Goal: Find specific page/section: Find specific page/section

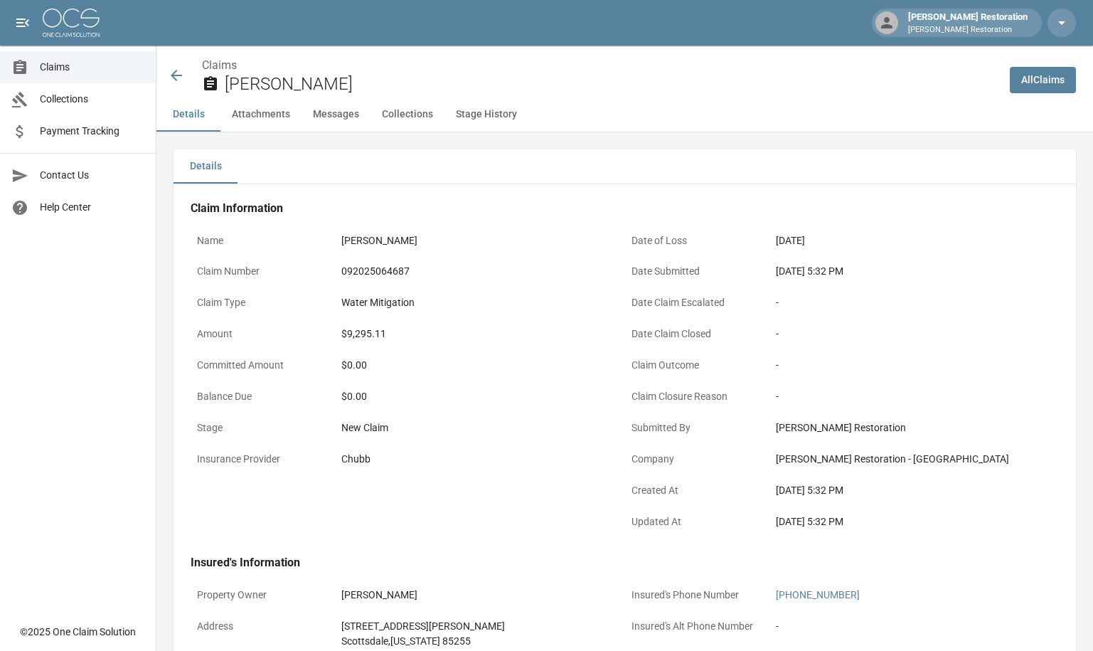
click at [1041, 78] on link "All Claims" at bounding box center [1043, 80] width 66 height 26
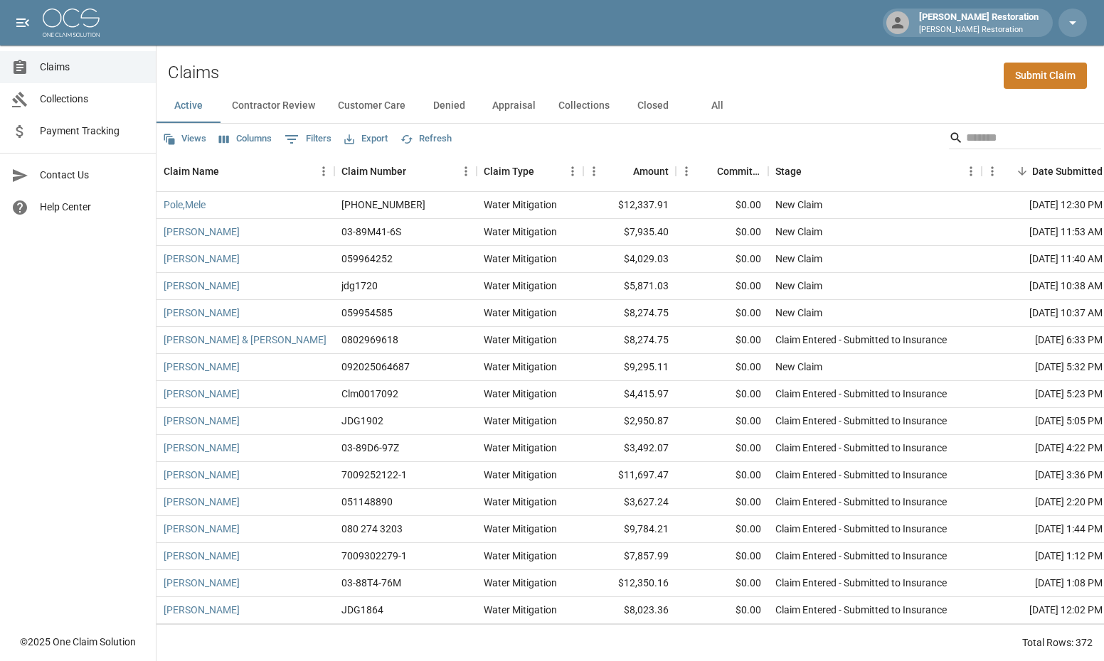
drag, startPoint x: 723, startPoint y: 107, endPoint x: 754, endPoint y: 106, distance: 30.6
click at [723, 106] on button "All" at bounding box center [717, 106] width 64 height 34
click at [1023, 135] on input "Search" at bounding box center [1023, 138] width 114 height 23
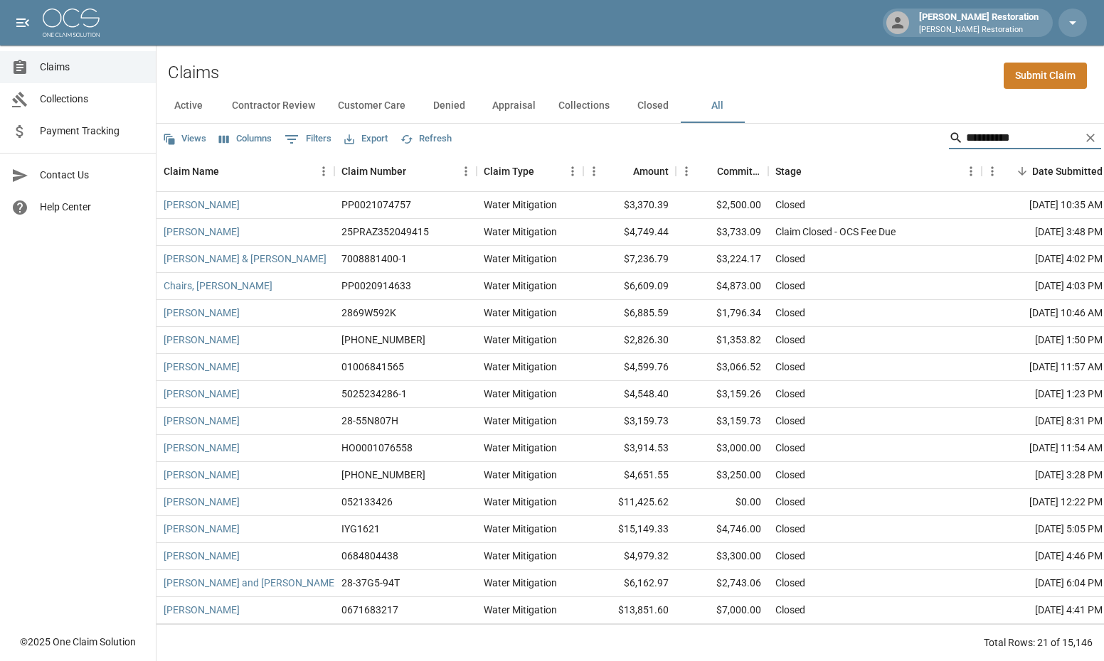
type input "**********"
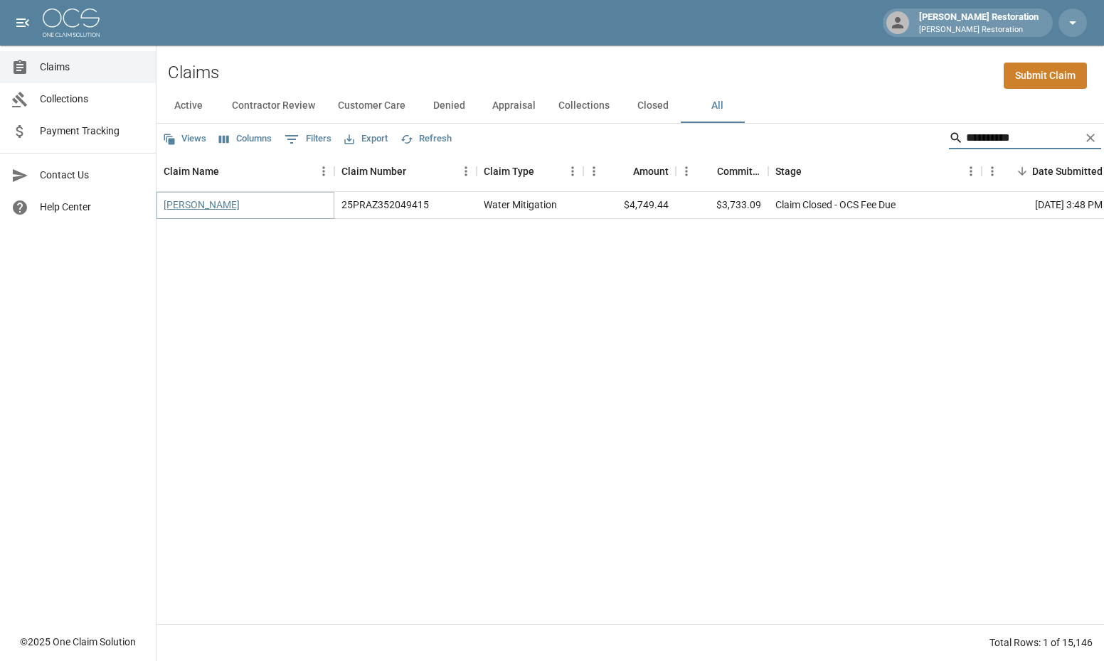
click at [191, 210] on link "[PERSON_NAME]" at bounding box center [202, 205] width 76 height 14
